Goal: Information Seeking & Learning: Learn about a topic

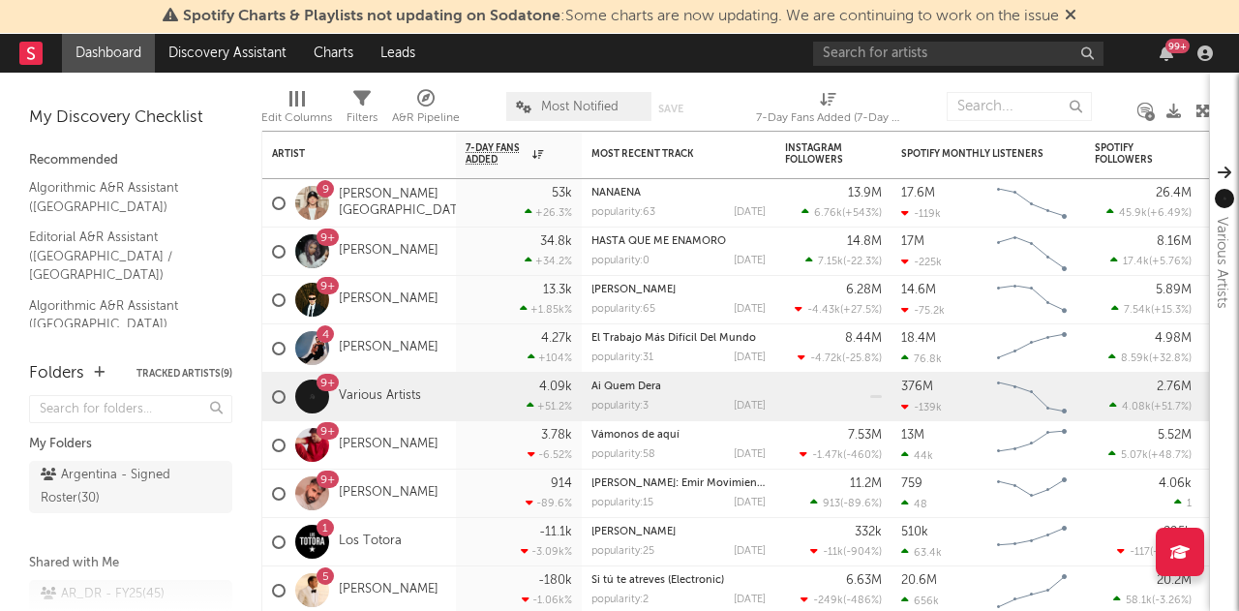
click at [1069, 16] on icon at bounding box center [1071, 14] width 12 height 15
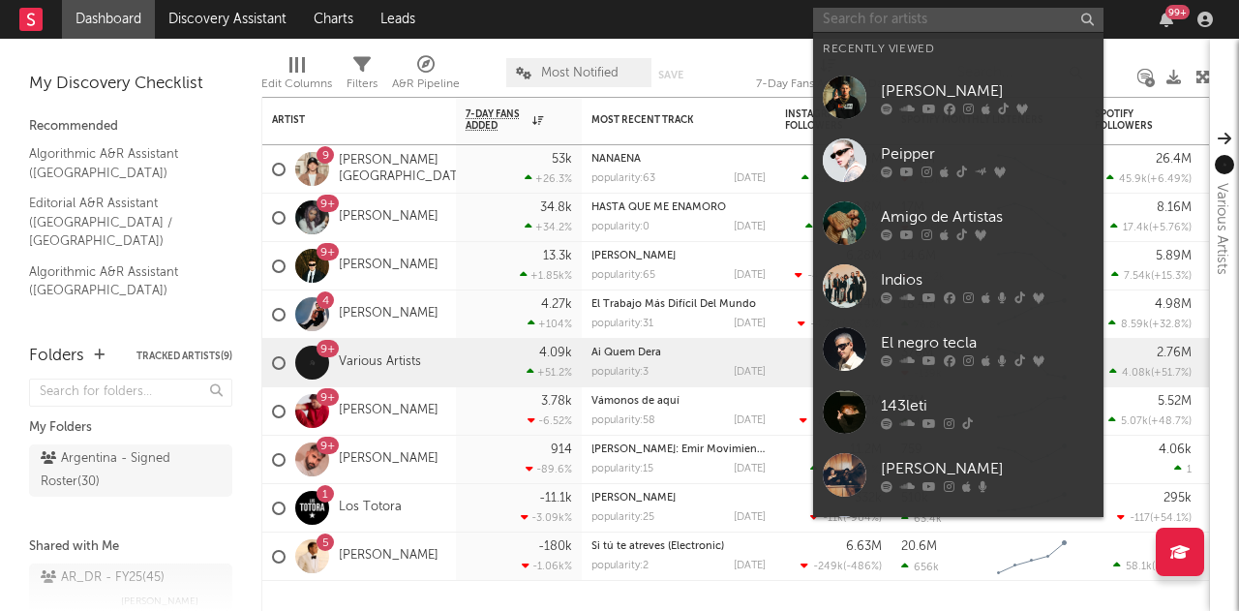
click at [1026, 31] on input "text" at bounding box center [958, 20] width 290 height 24
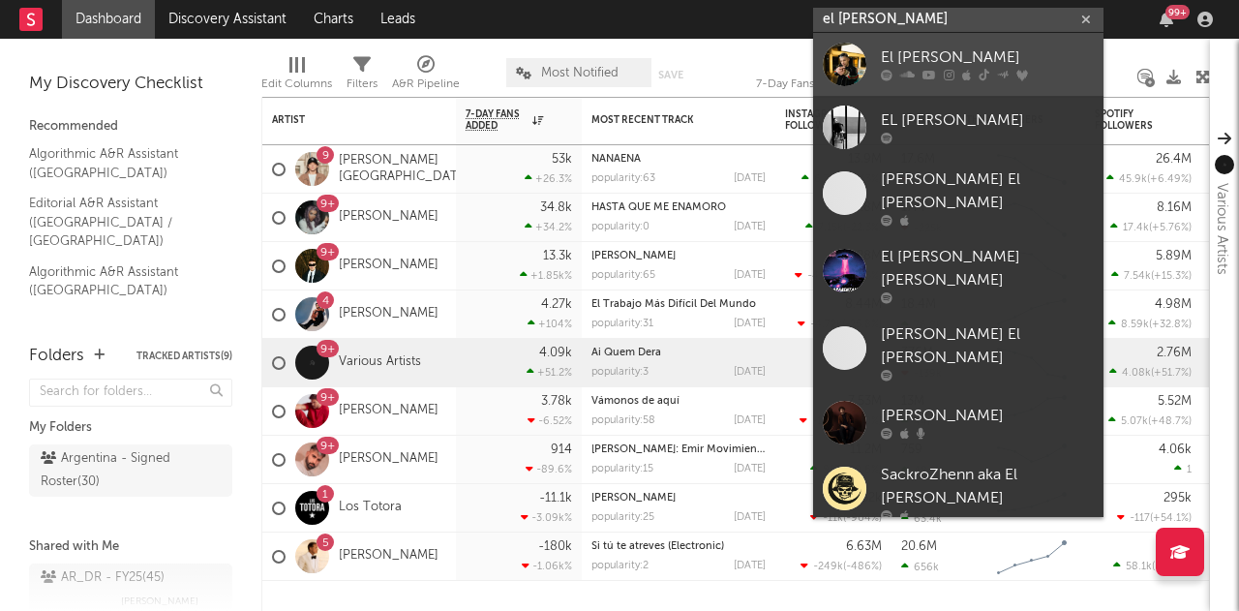
type input "el [PERSON_NAME]"
click at [1082, 57] on div "El [PERSON_NAME]" at bounding box center [987, 57] width 213 height 23
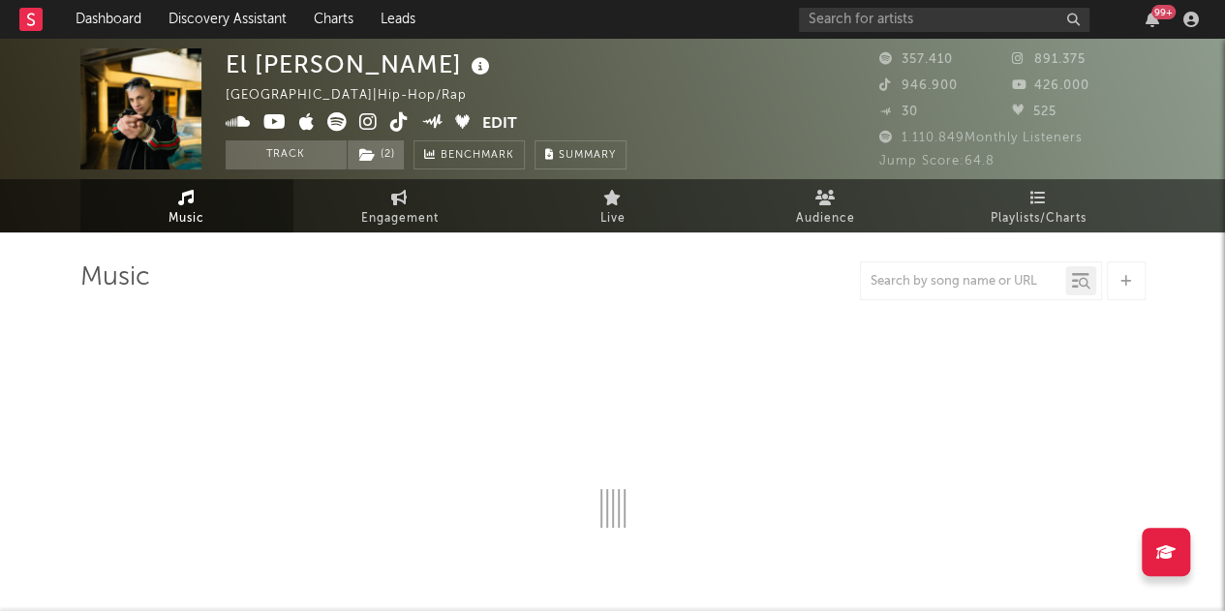
select select "6m"
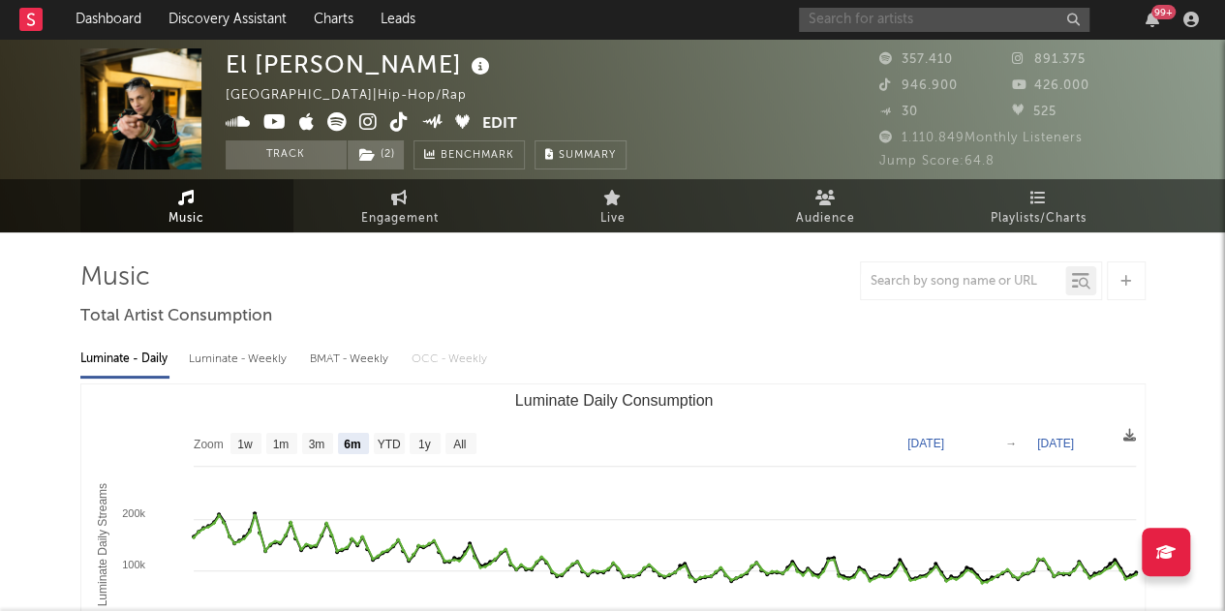
click at [934, 18] on input "text" at bounding box center [944, 20] width 290 height 24
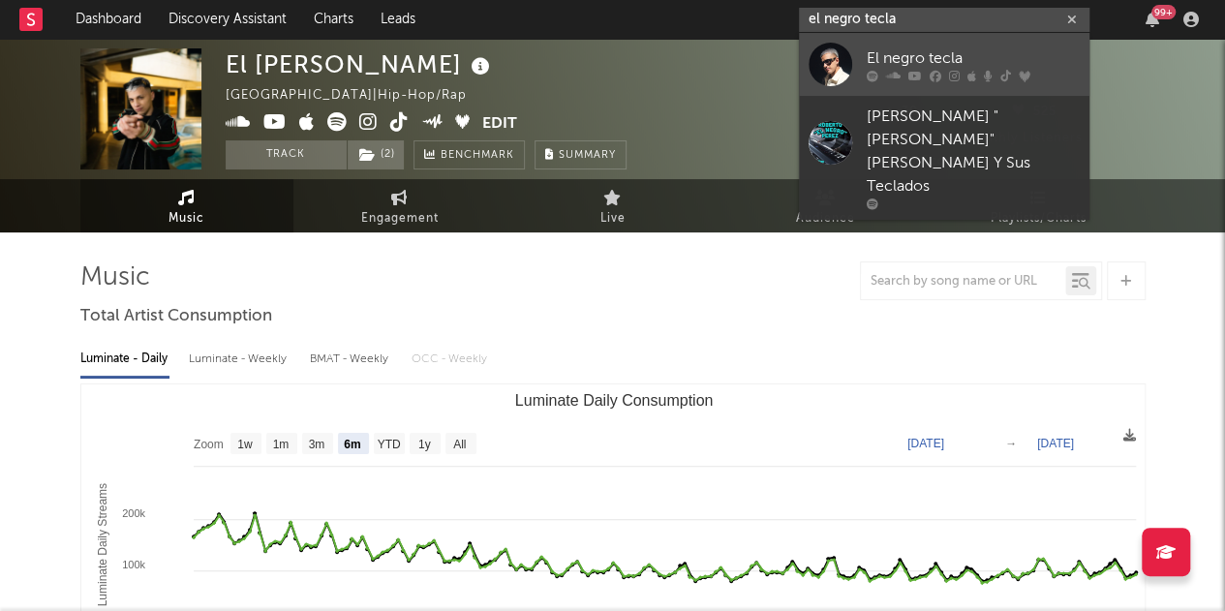
type input "el negro tecla"
click at [941, 67] on div "El negro tecla" at bounding box center [973, 57] width 213 height 23
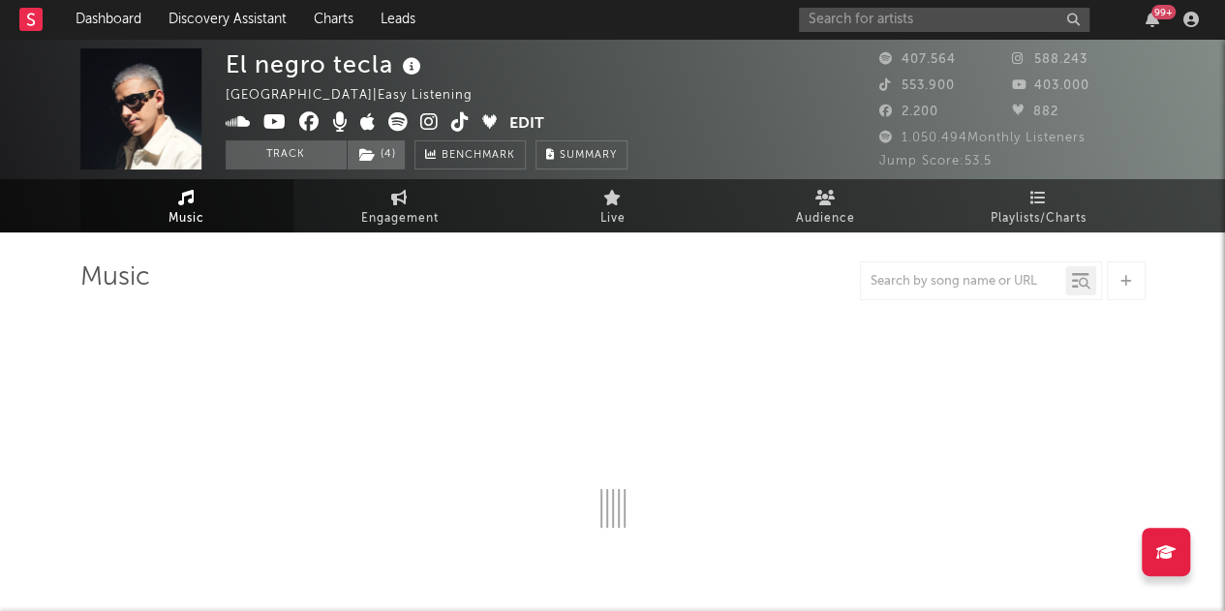
select select "6m"
